Goal: Check status

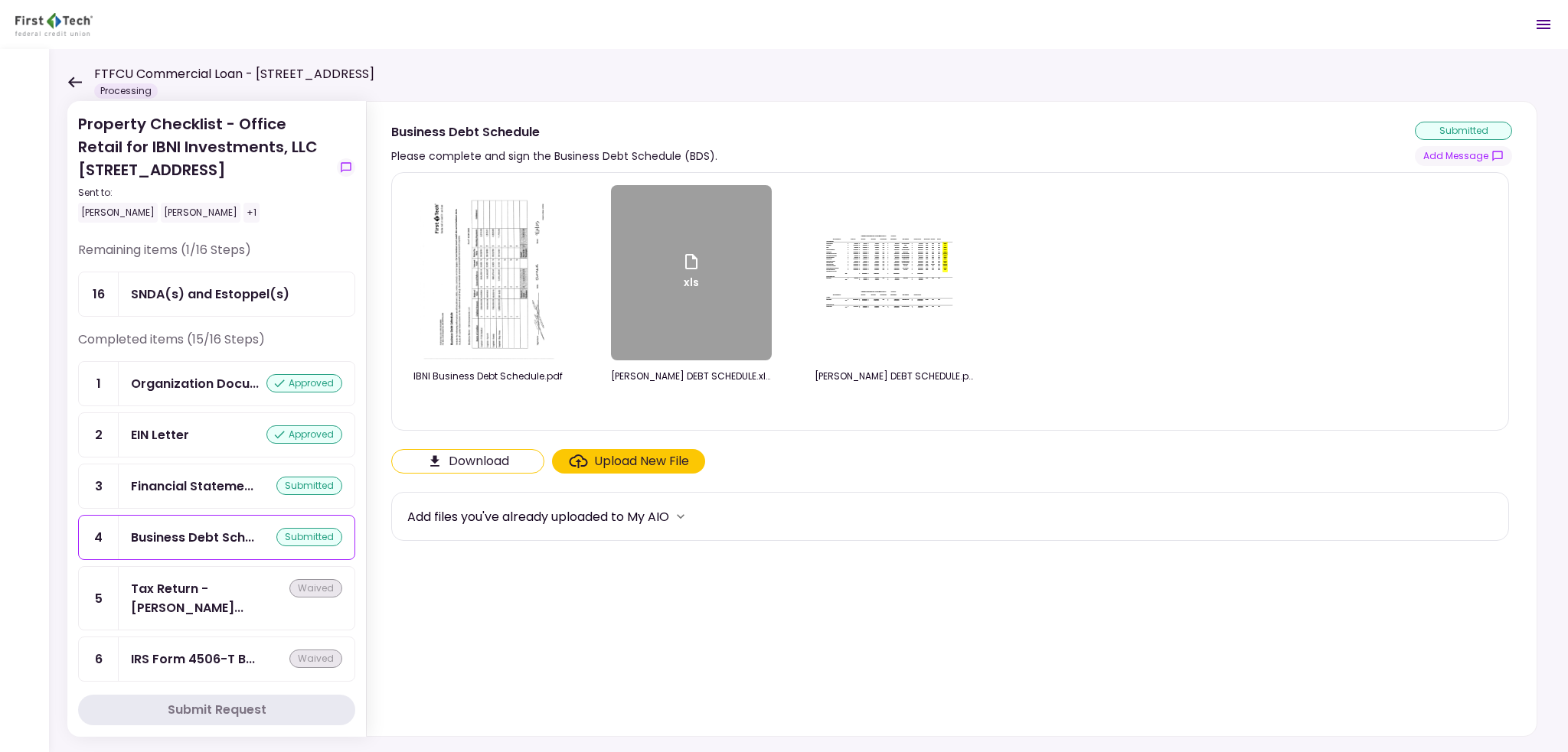
click at [833, 291] on img at bounding box center [895, 272] width 153 height 92
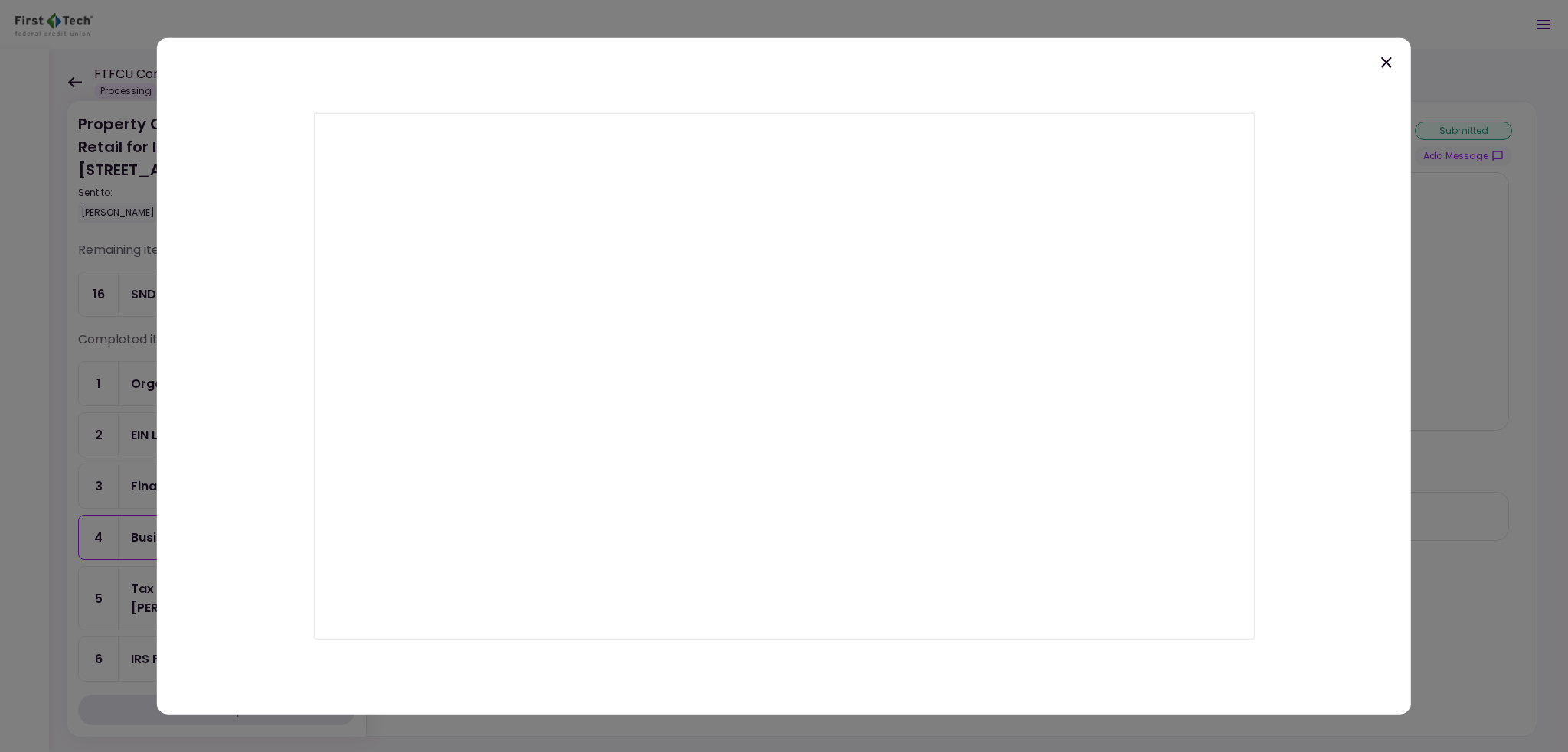
click at [1387, 60] on icon at bounding box center [1386, 62] width 11 height 11
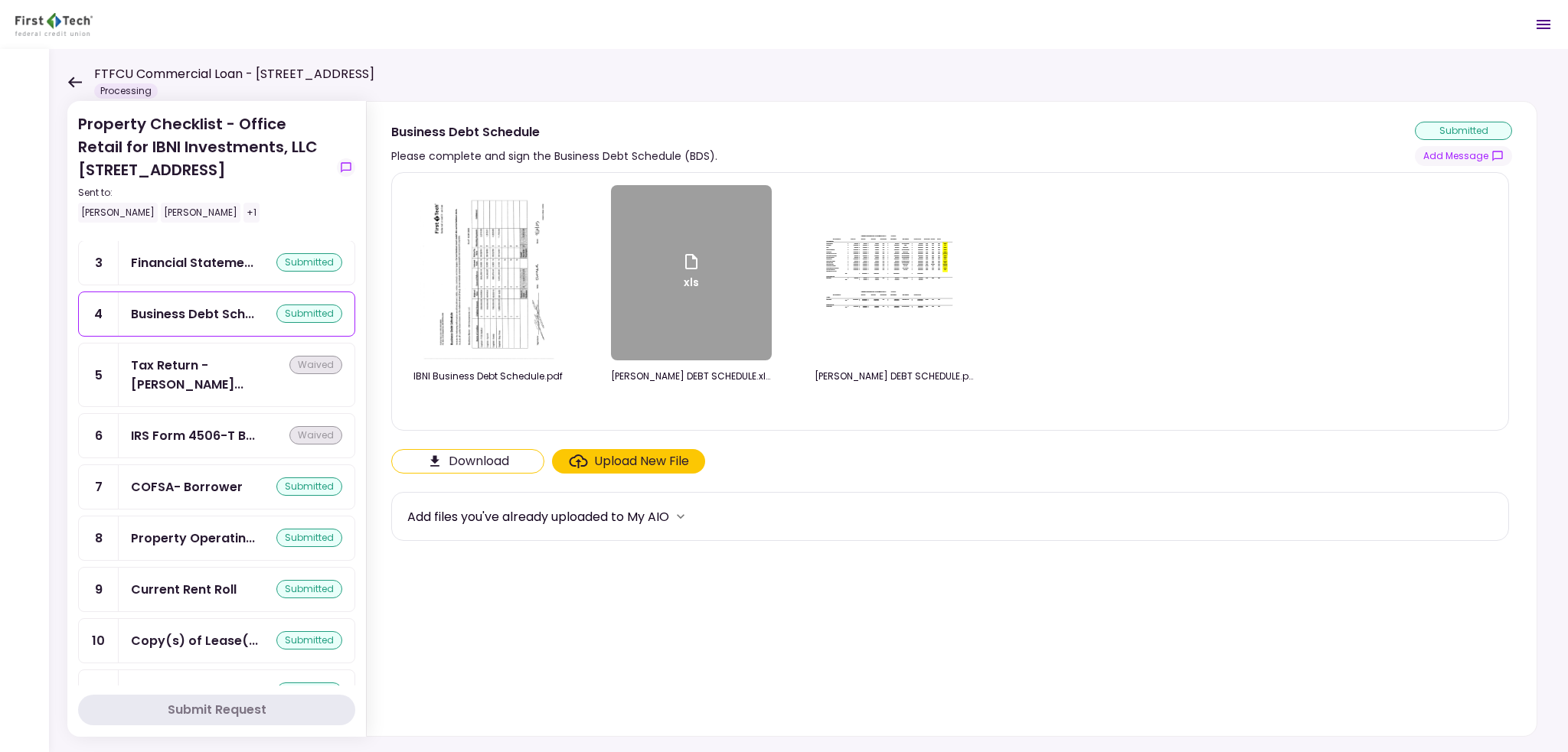
scroll to position [70, 0]
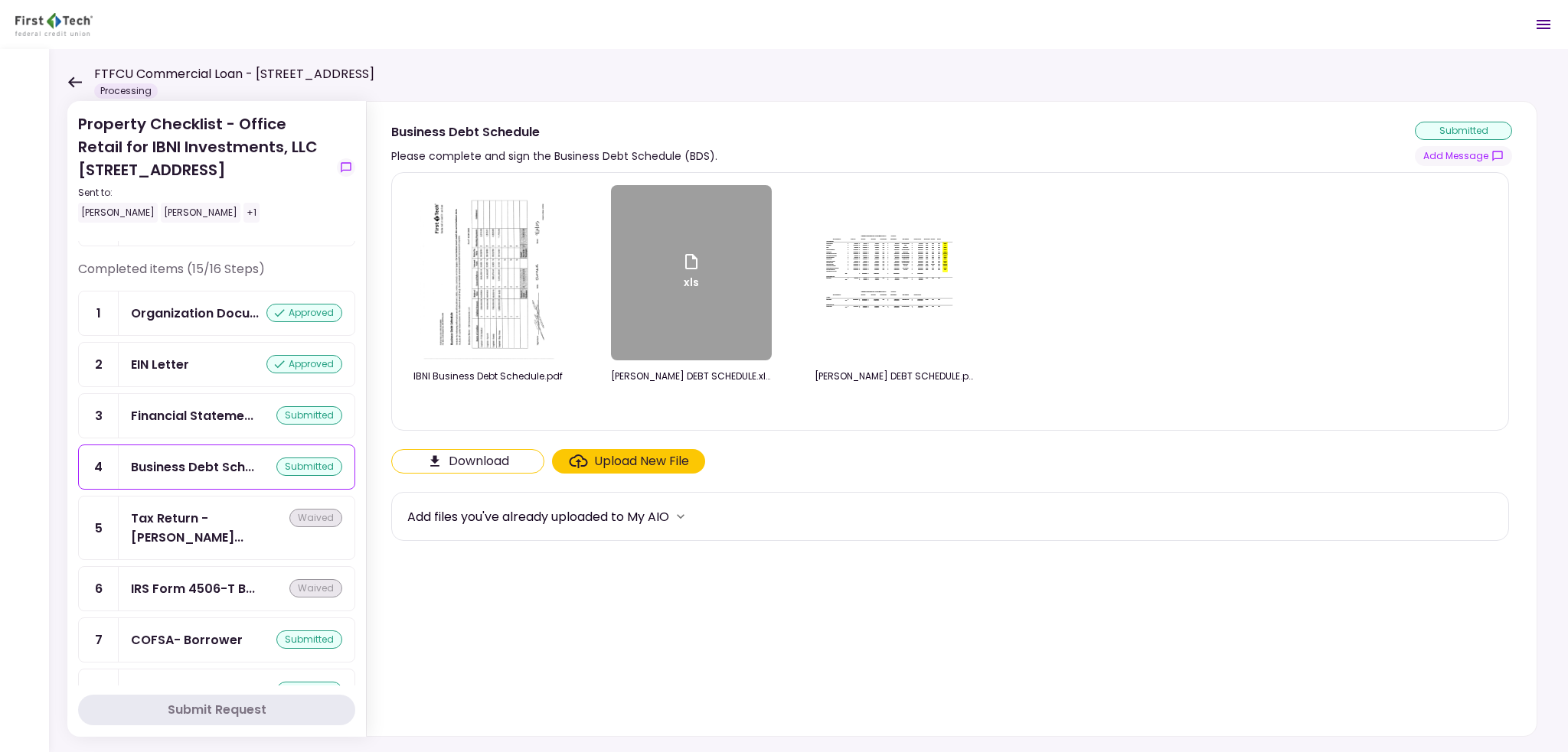
click at [74, 80] on icon at bounding box center [74, 82] width 14 height 12
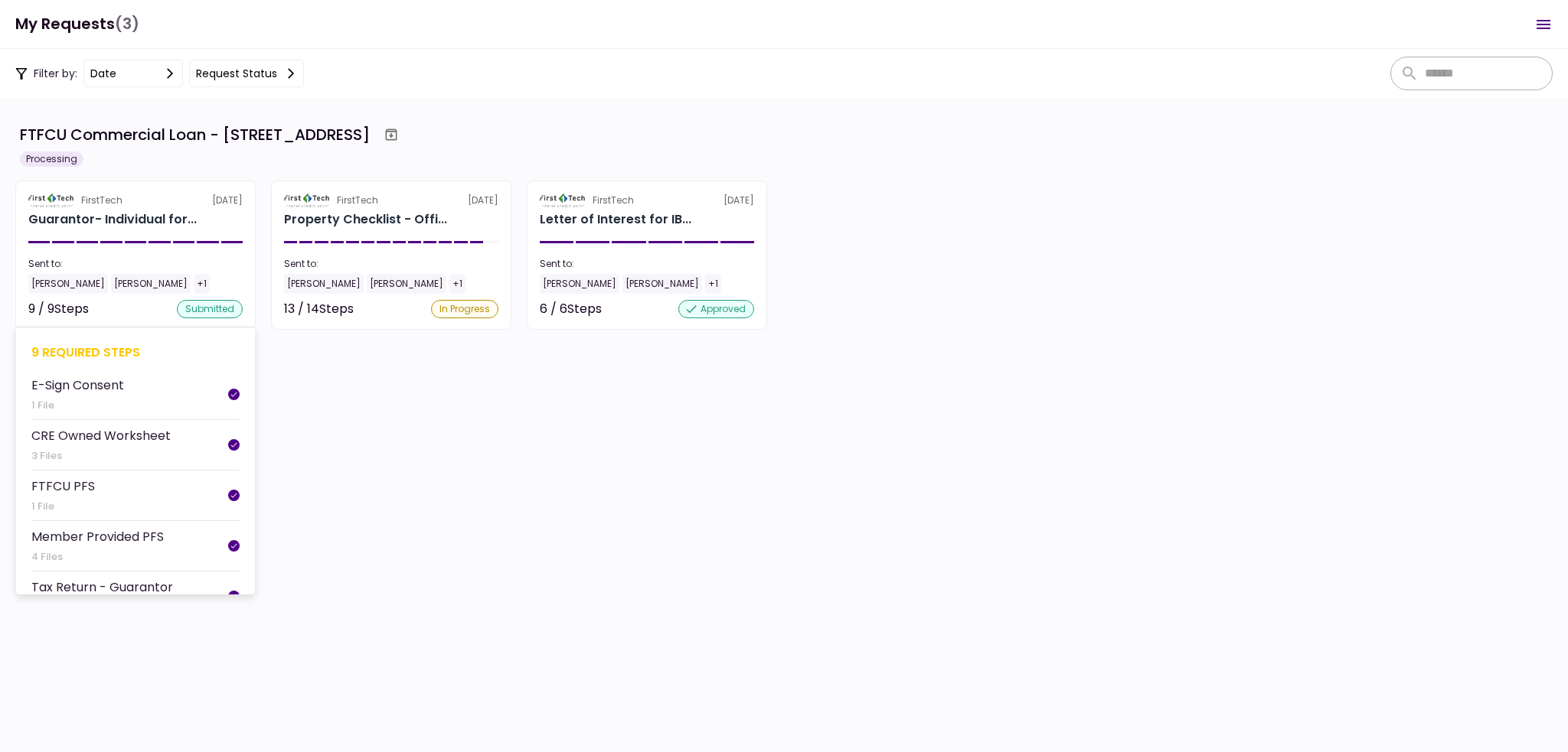
click at [202, 219] on div "Guarantor- Individual for..." at bounding box center [136, 220] width 215 height 18
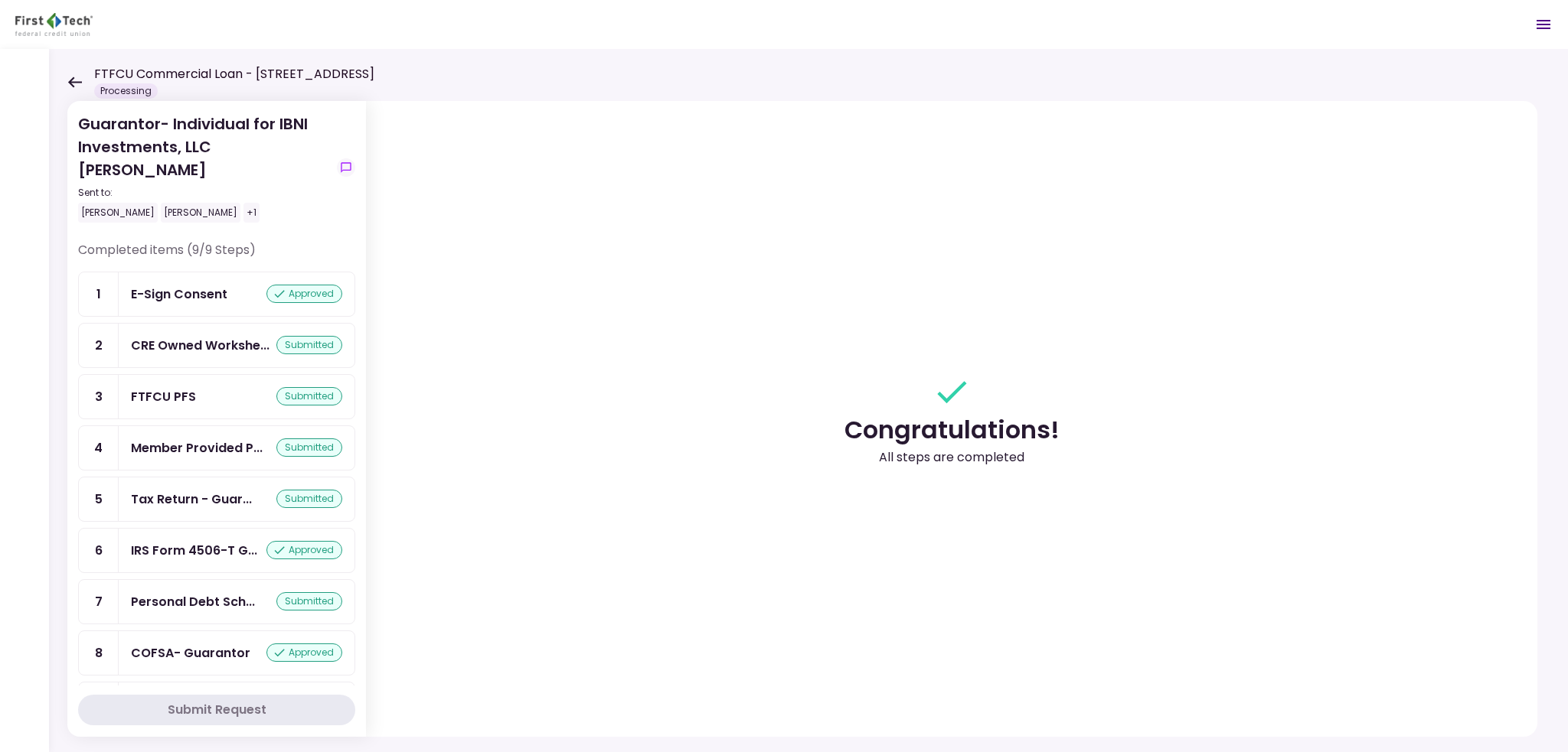
click at [80, 83] on icon at bounding box center [74, 82] width 14 height 12
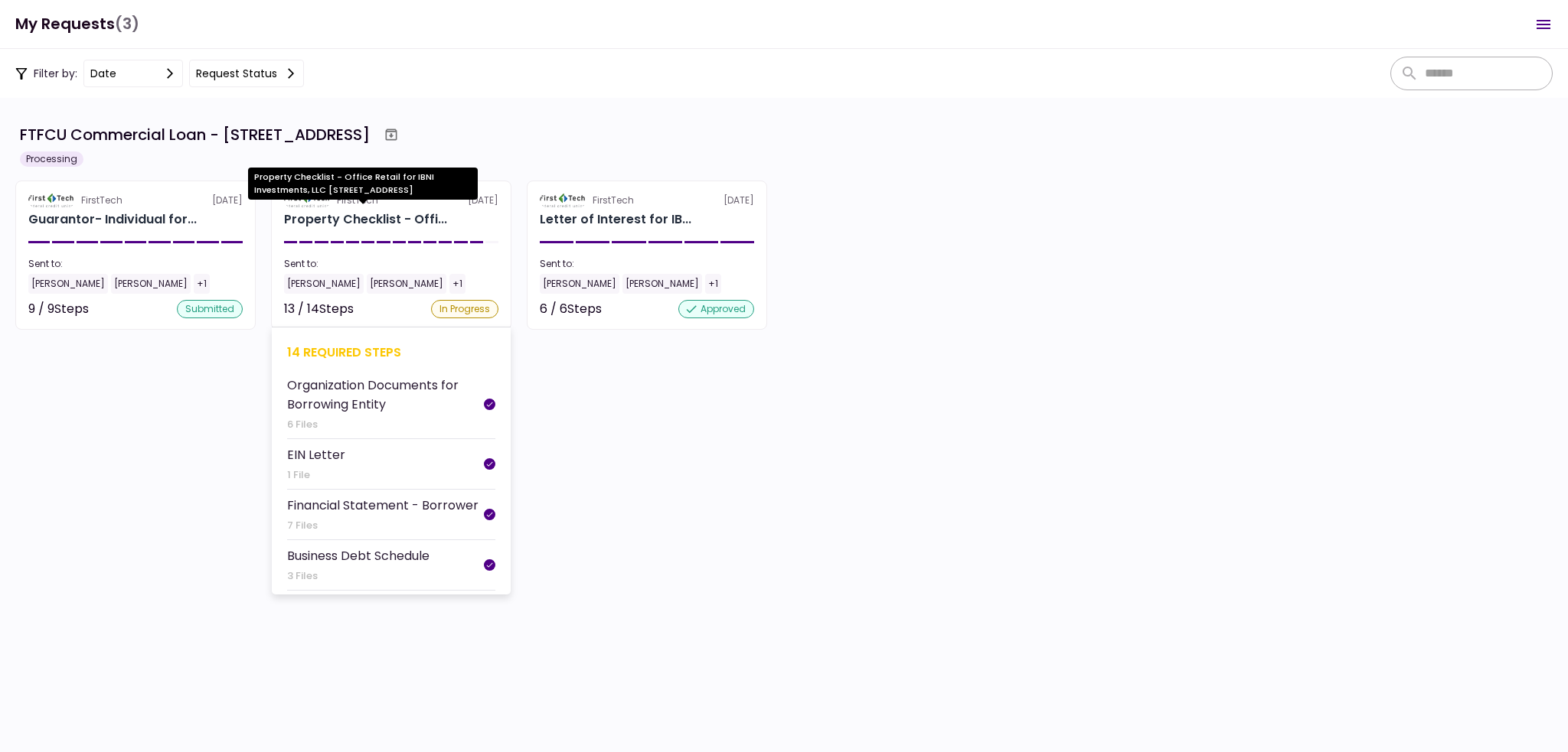
click at [359, 227] on div "Property Checklist - Offi..." at bounding box center [366, 220] width 163 height 18
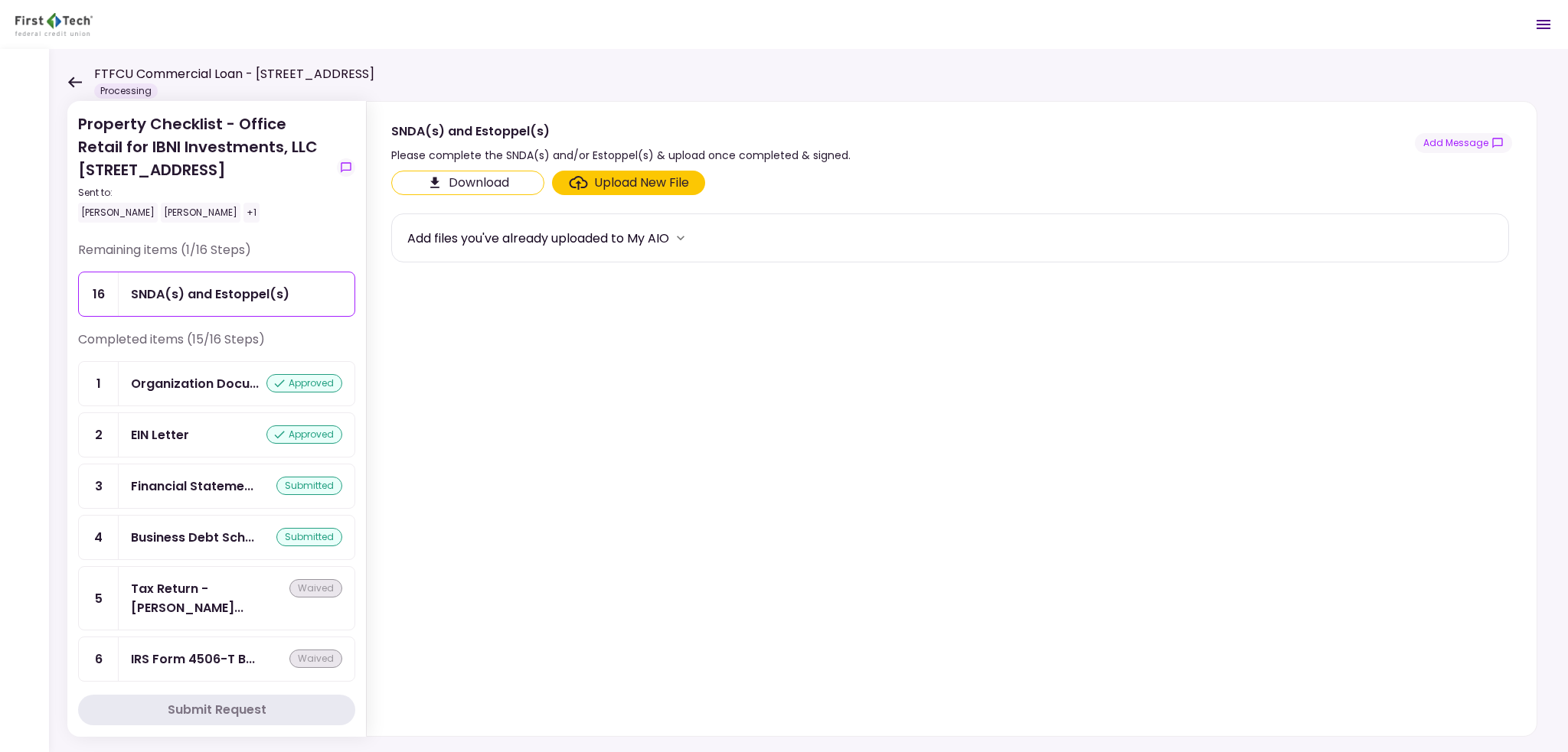
click at [184, 529] on div "Business Debt Sch..." at bounding box center [192, 537] width 123 height 19
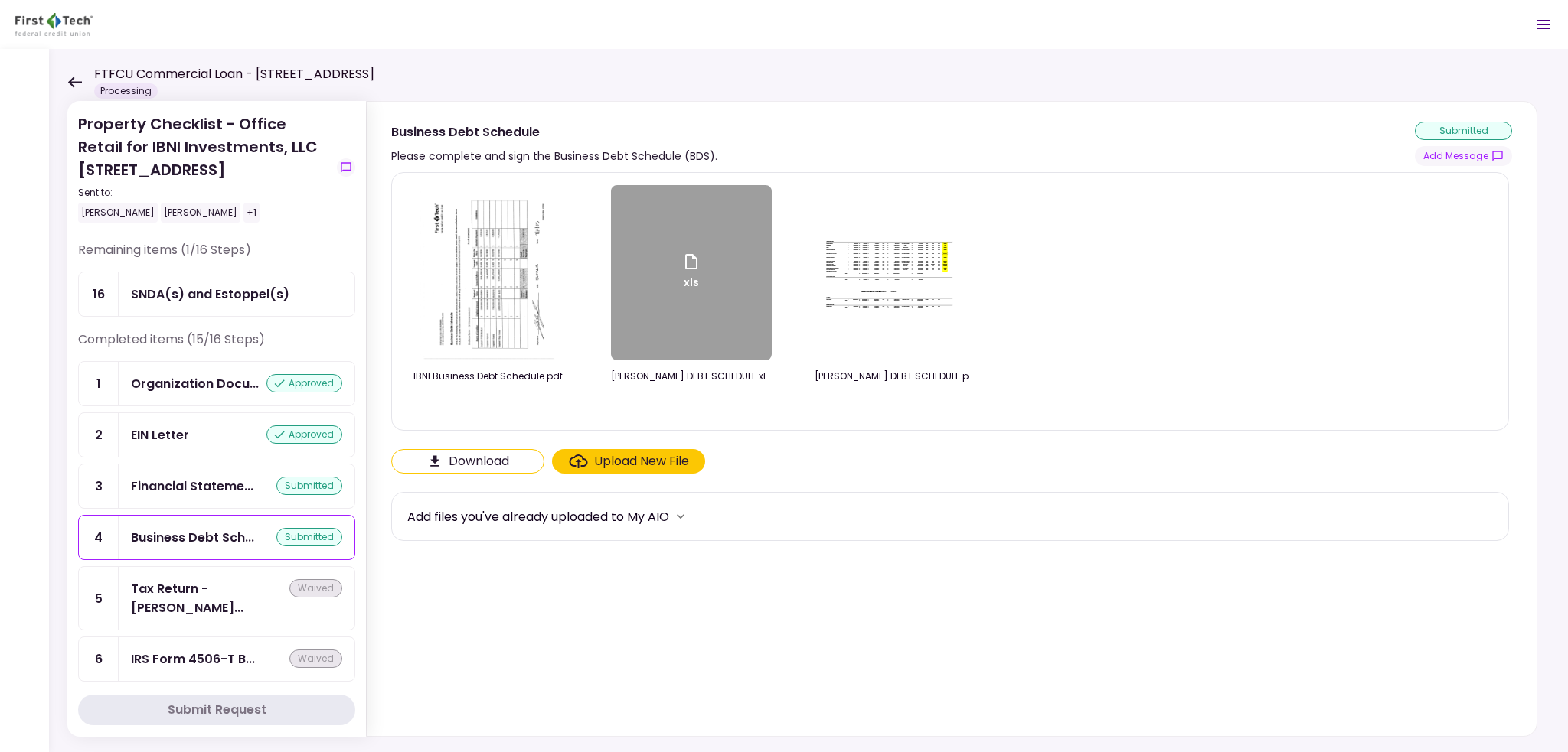
click at [465, 295] on img at bounding box center [488, 272] width 136 height 175
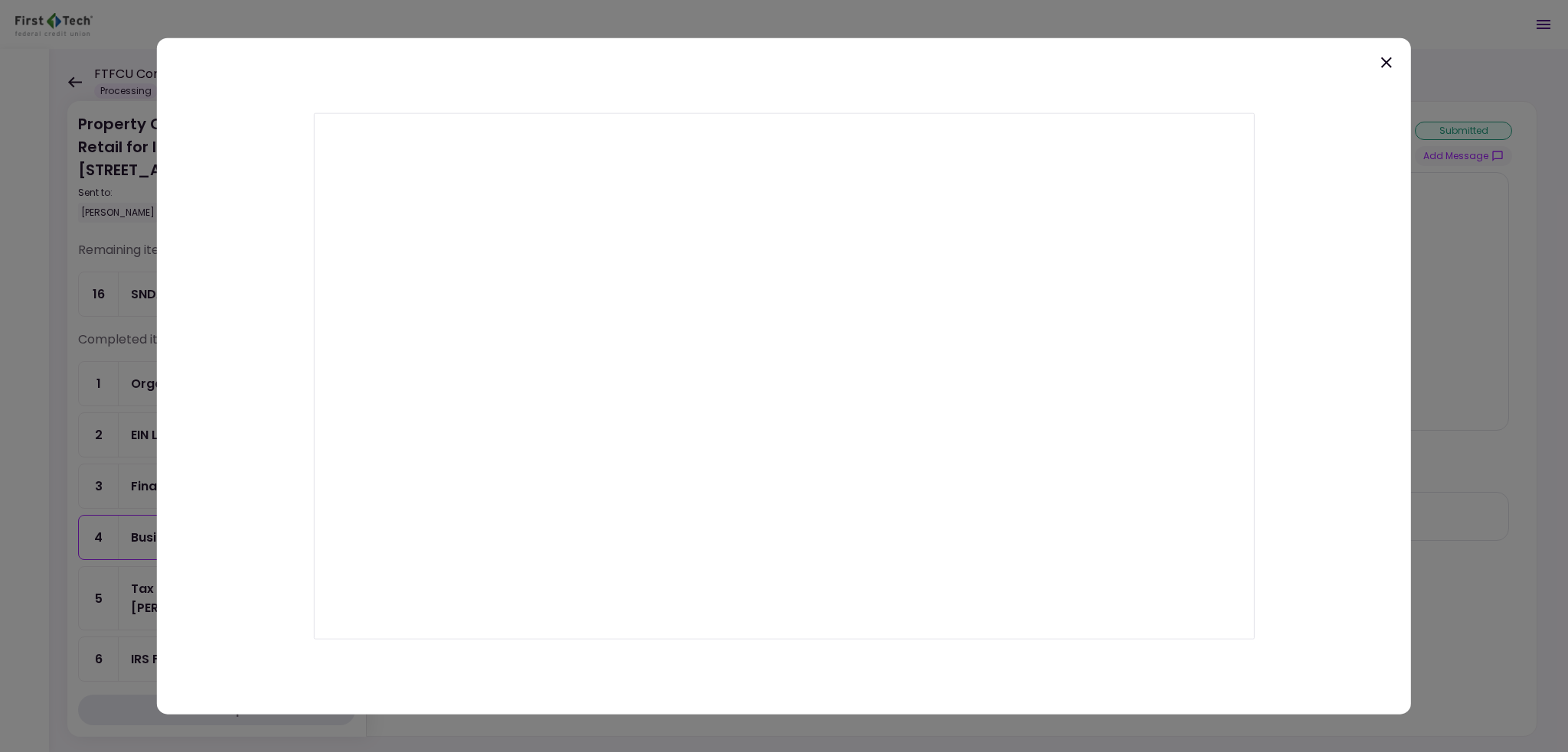
click at [1386, 60] on icon at bounding box center [1386, 62] width 18 height 18
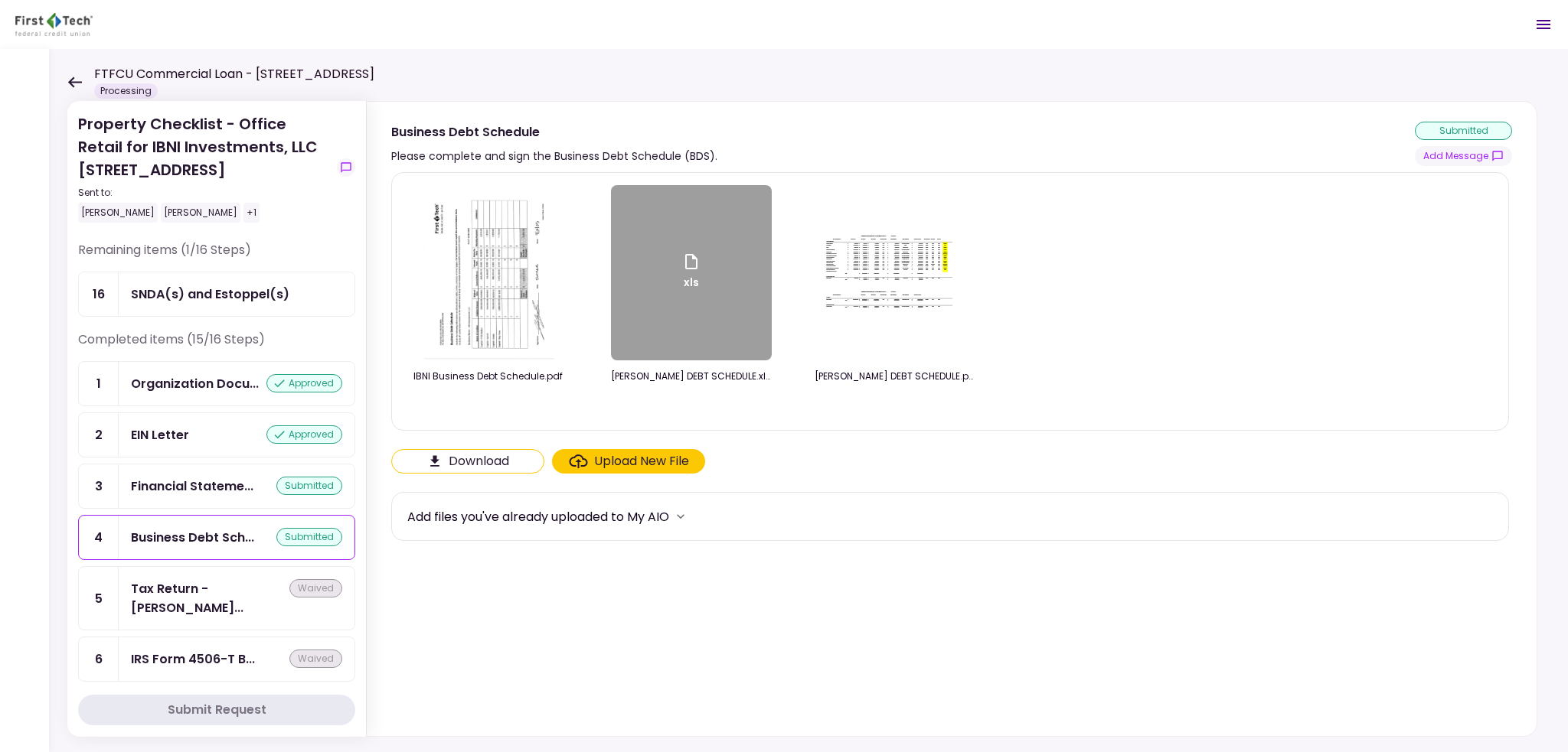
click at [894, 236] on img at bounding box center [895, 272] width 153 height 92
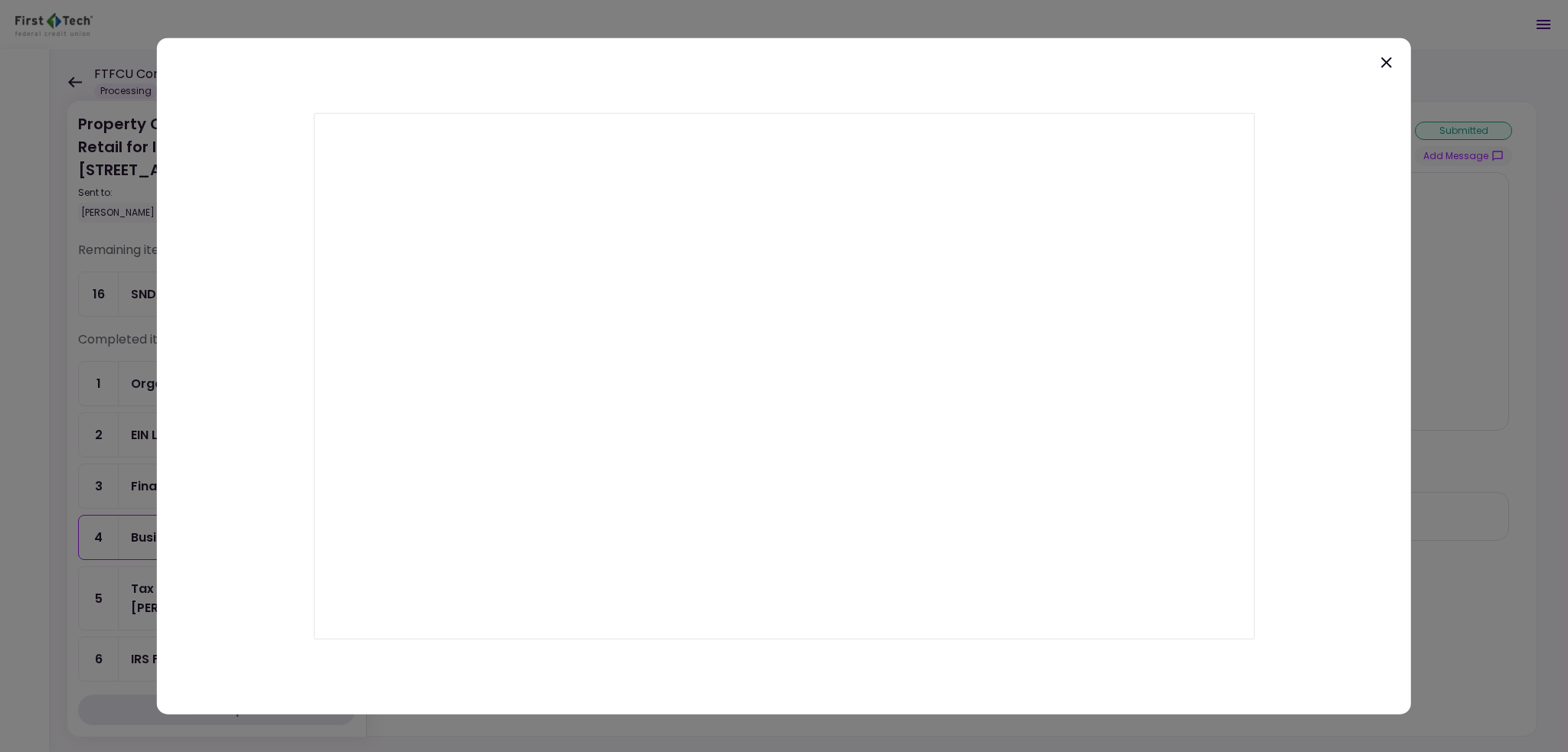
click at [1390, 65] on icon at bounding box center [1386, 62] width 18 height 18
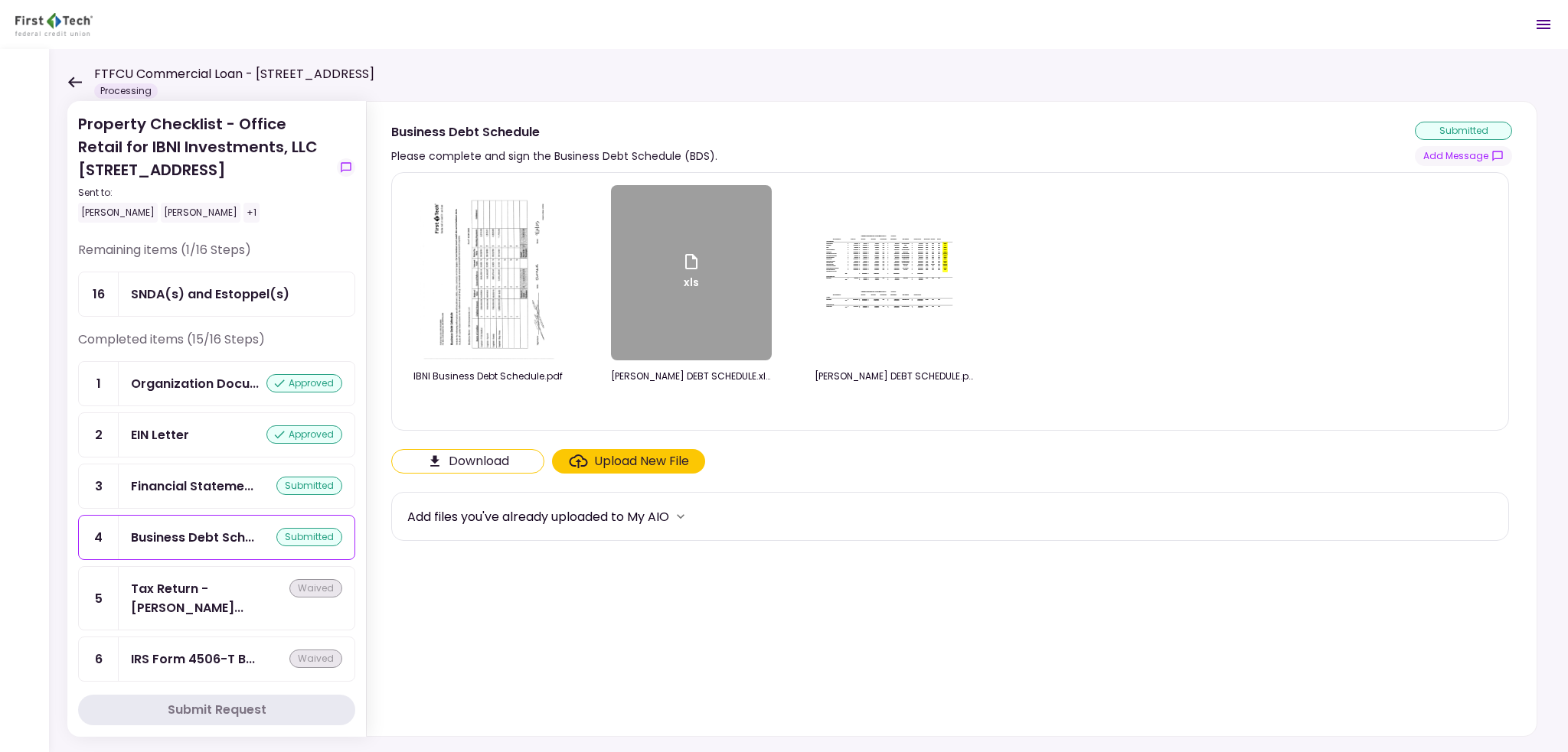
click at [704, 277] on div "xls" at bounding box center [692, 272] width 161 height 175
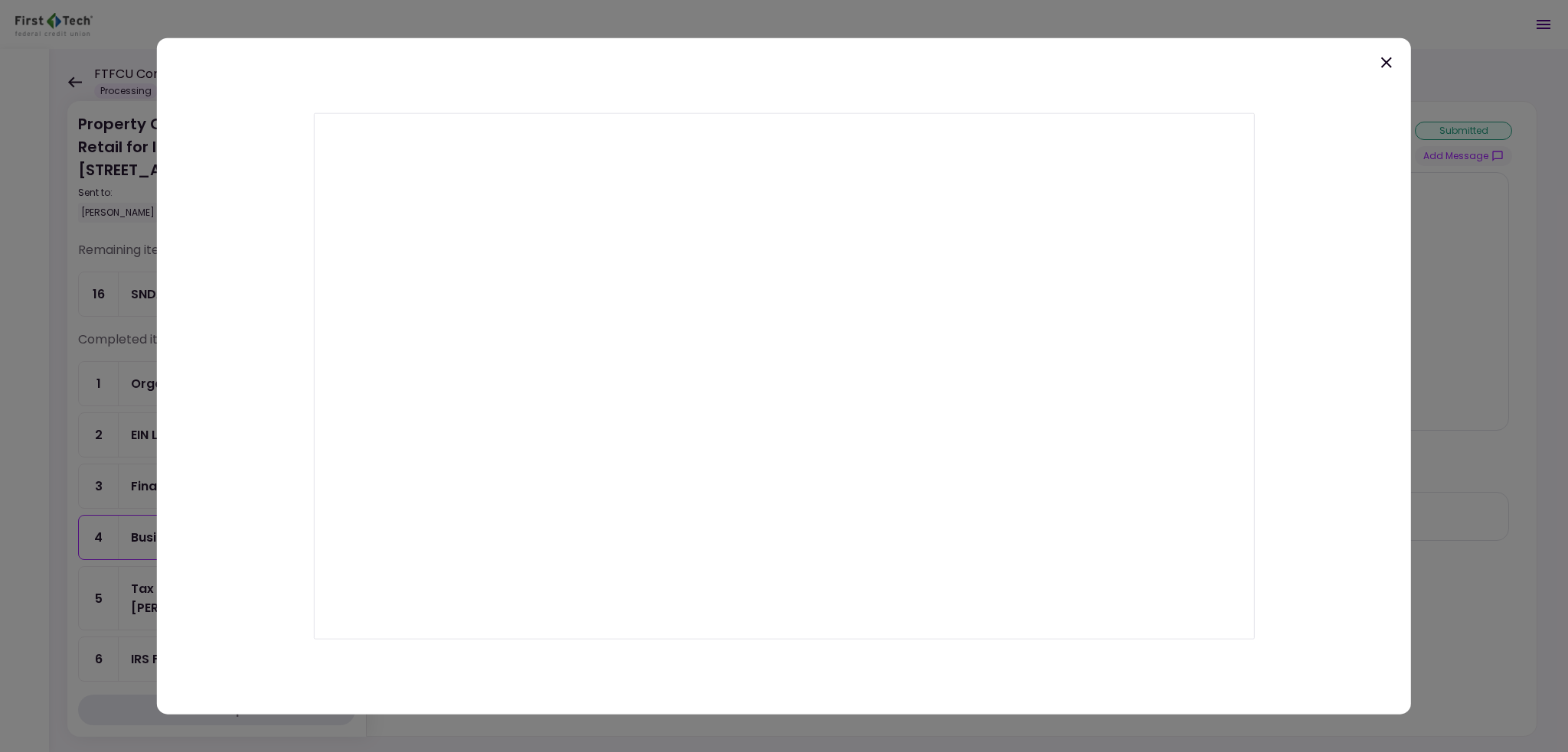
click at [1390, 63] on icon at bounding box center [1386, 62] width 18 height 18
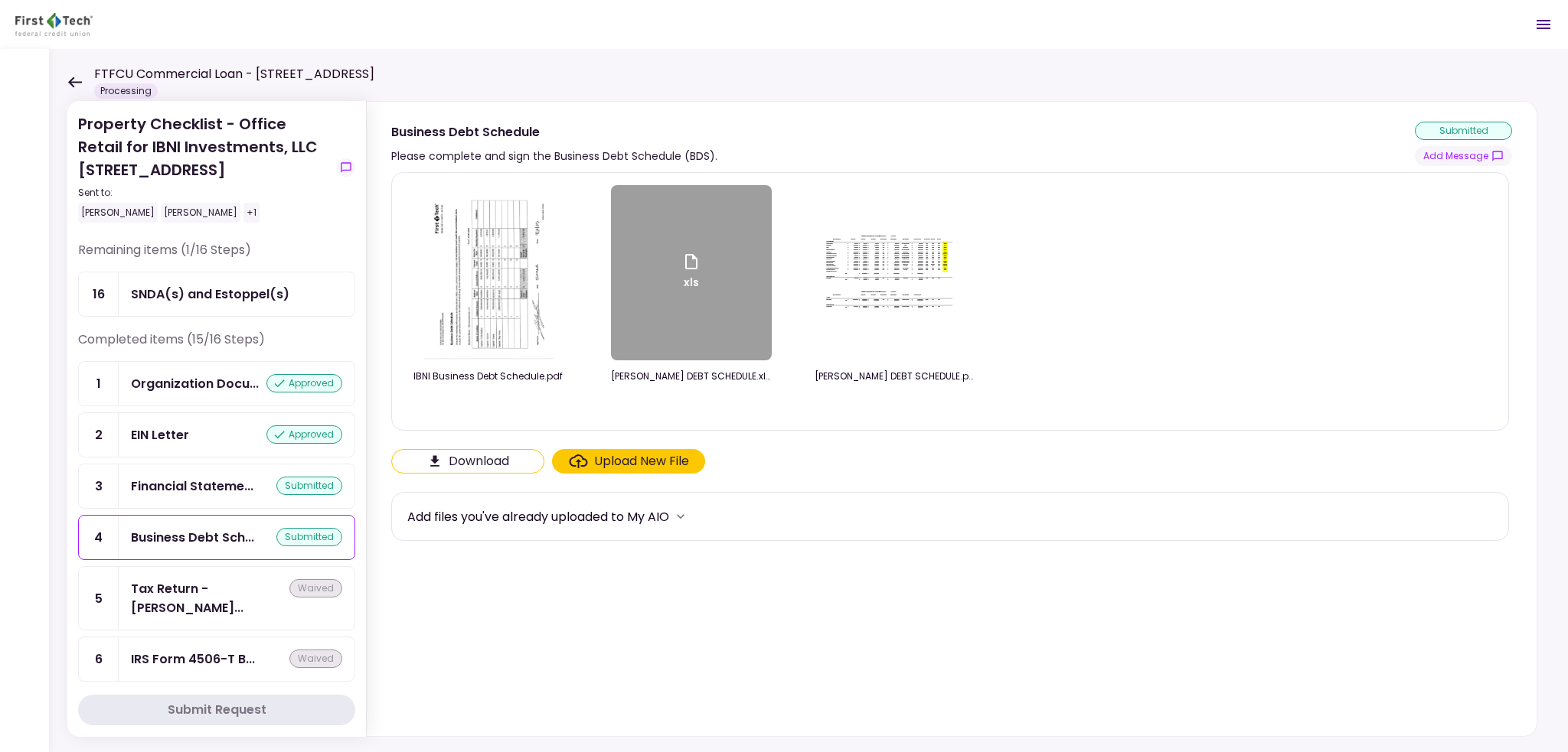
click at [542, 246] on img at bounding box center [488, 272] width 136 height 175
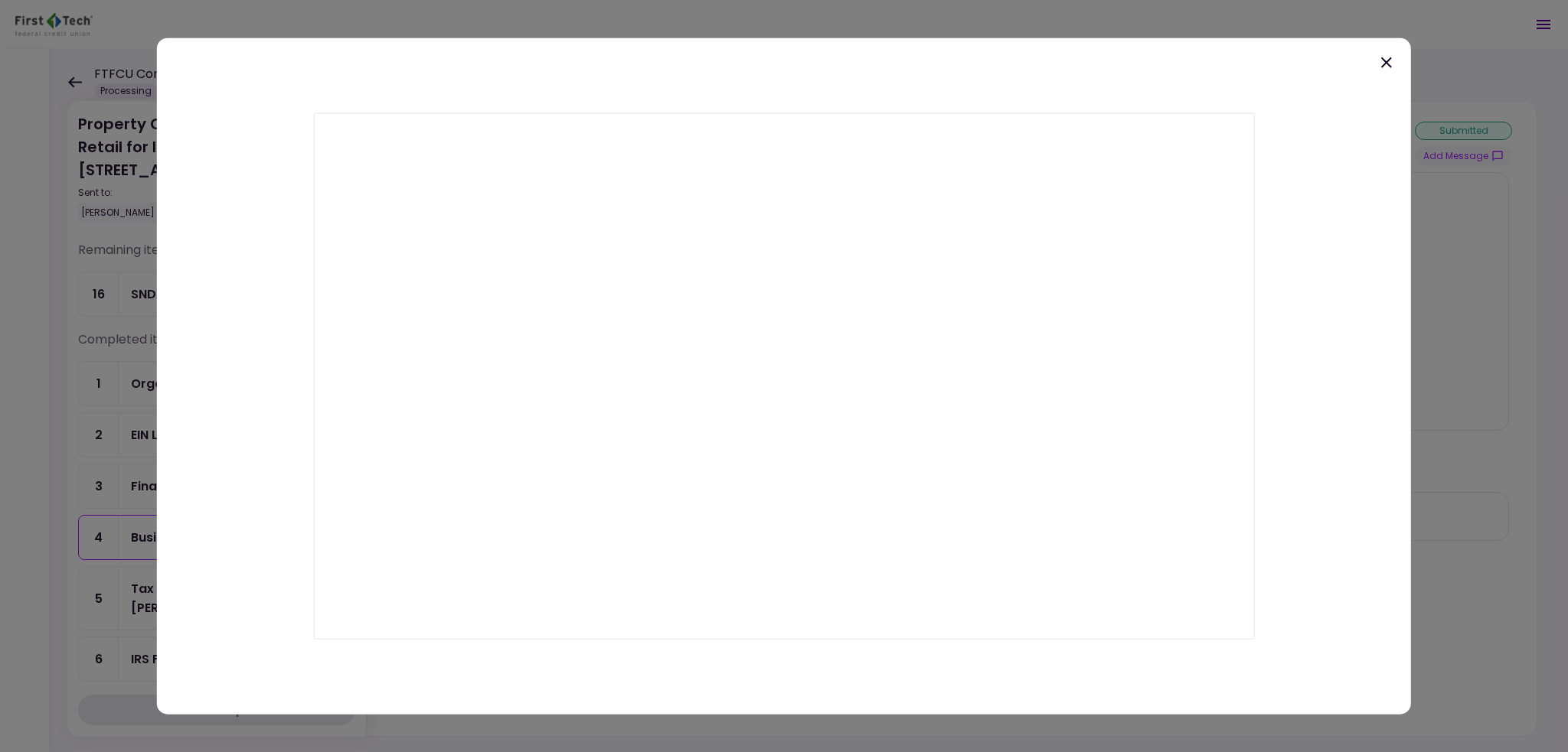
click at [1387, 64] on icon at bounding box center [1386, 62] width 11 height 11
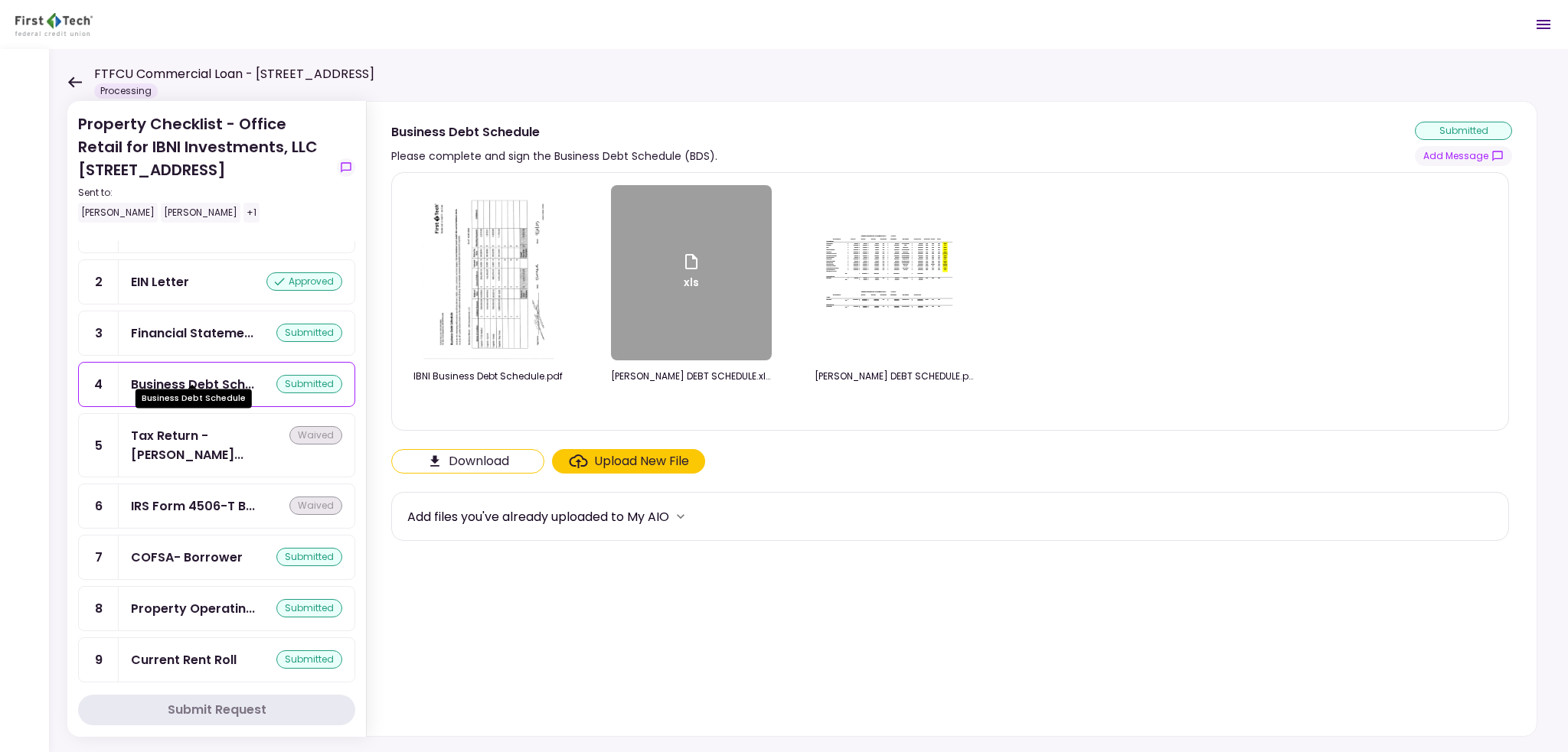
scroll to position [230, 0]
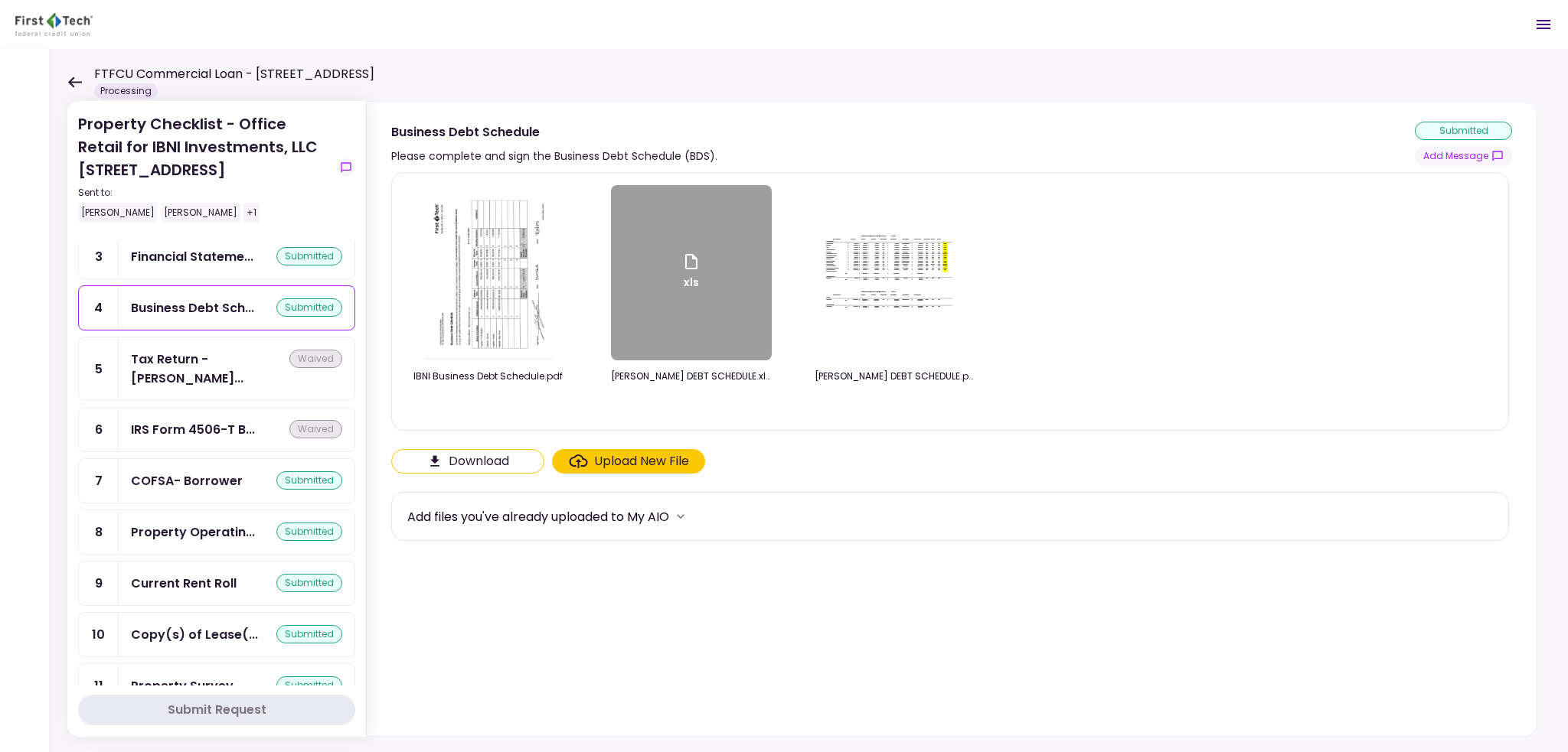
click at [161, 514] on div "Property Operatin... submitted" at bounding box center [236, 532] width 236 height 44
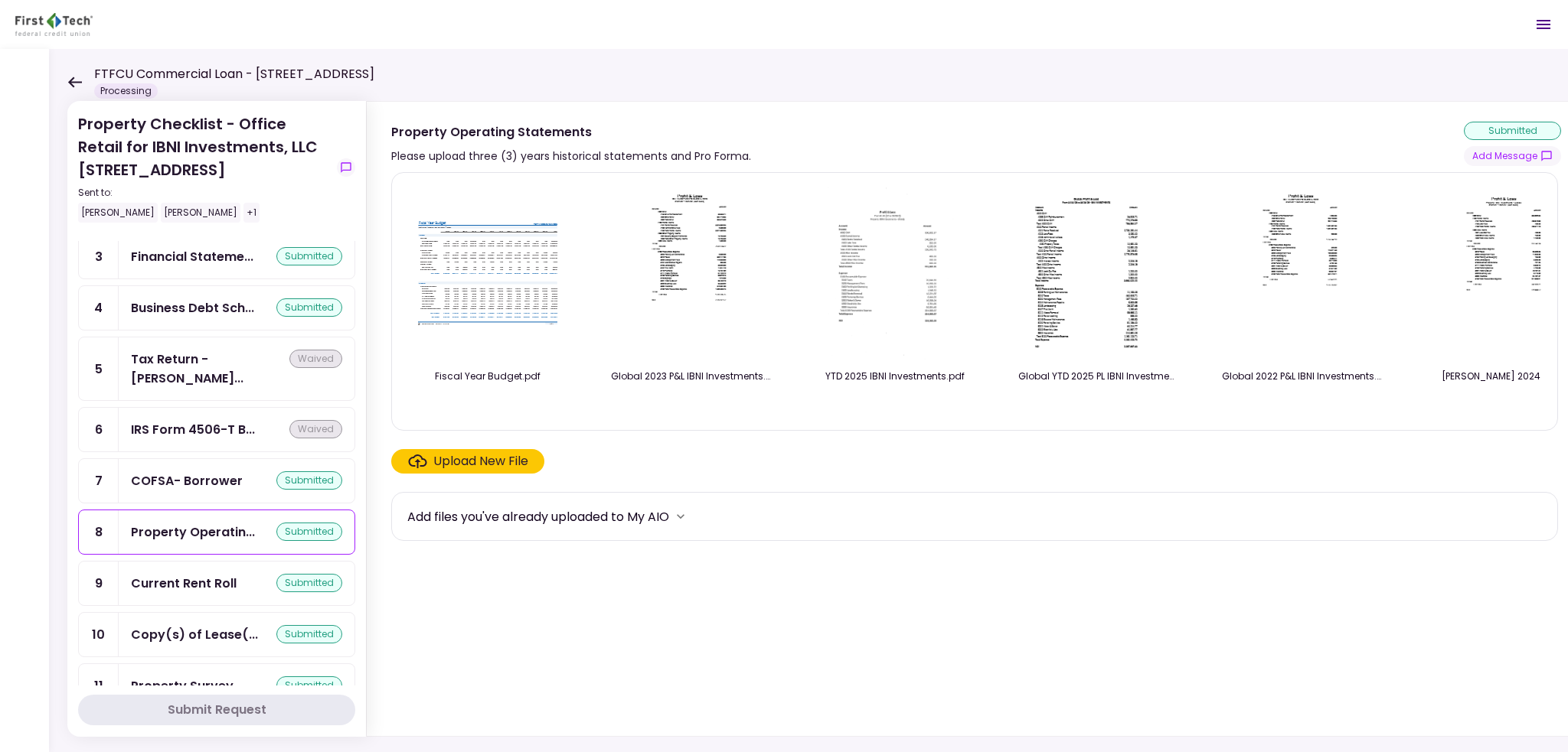
click at [682, 312] on img at bounding box center [691, 272] width 137 height 175
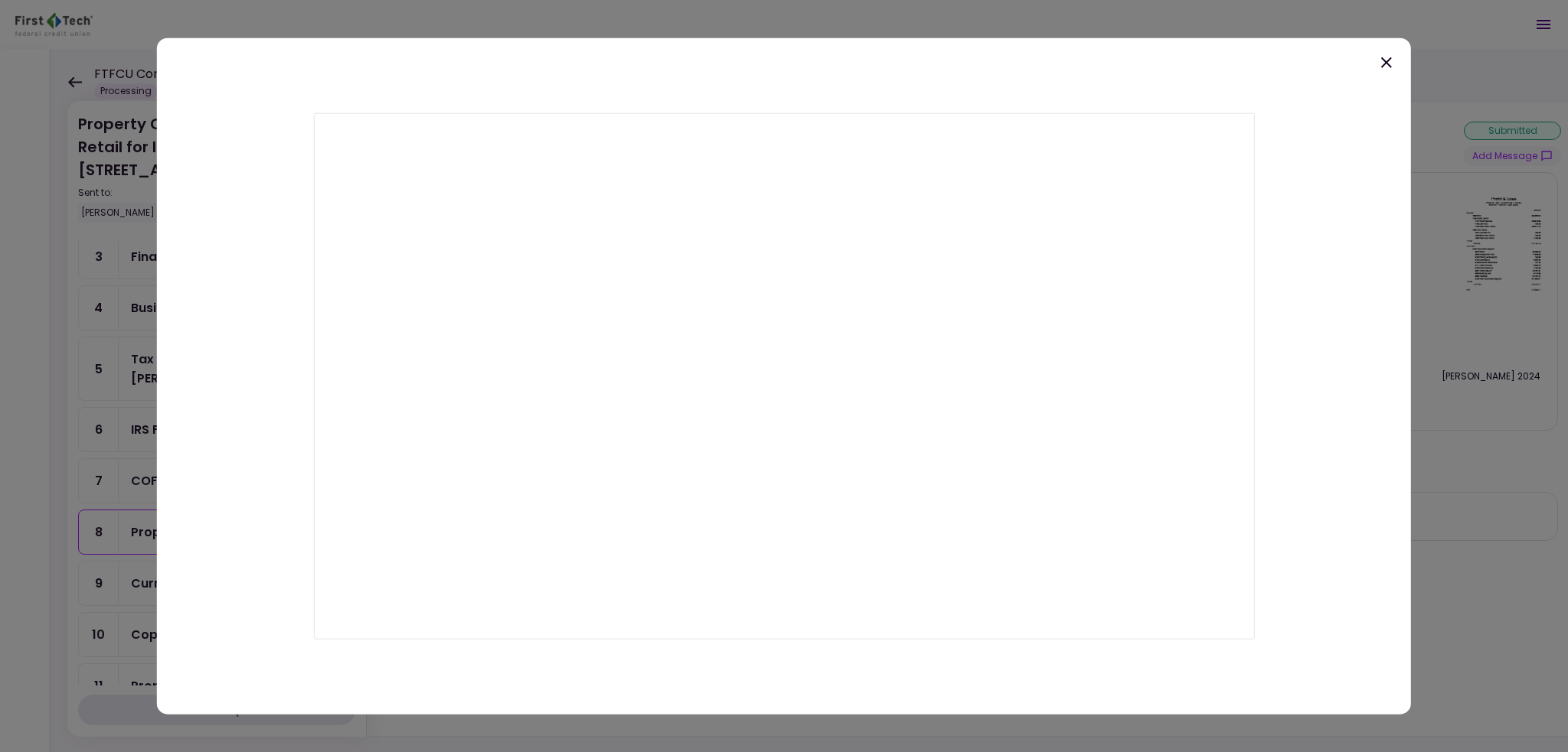
click at [1390, 69] on icon at bounding box center [1386, 62] width 18 height 18
